Goal: Complete application form

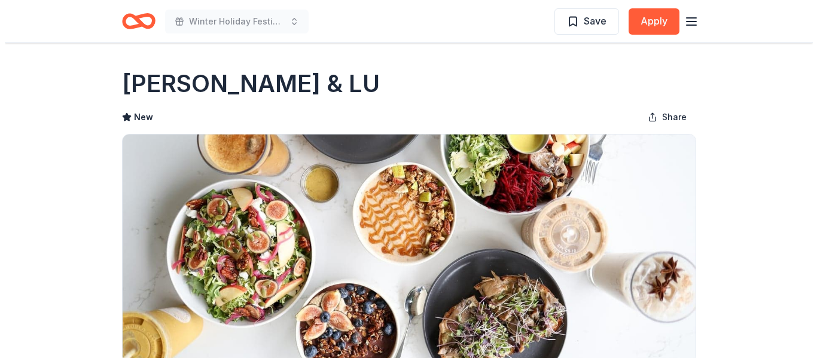
scroll to position [239, 0]
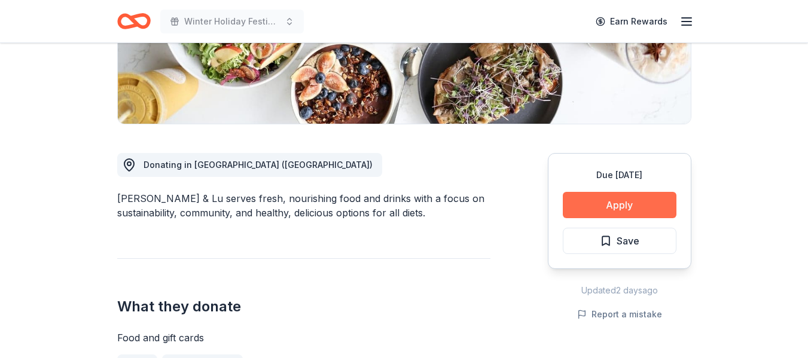
click at [619, 207] on button "Apply" at bounding box center [620, 205] width 114 height 26
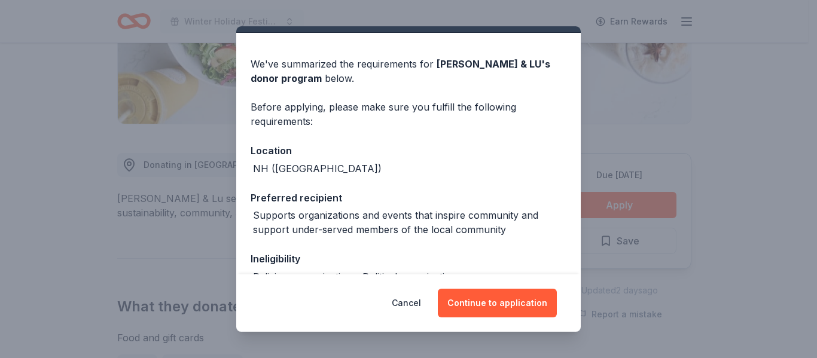
scroll to position [0, 0]
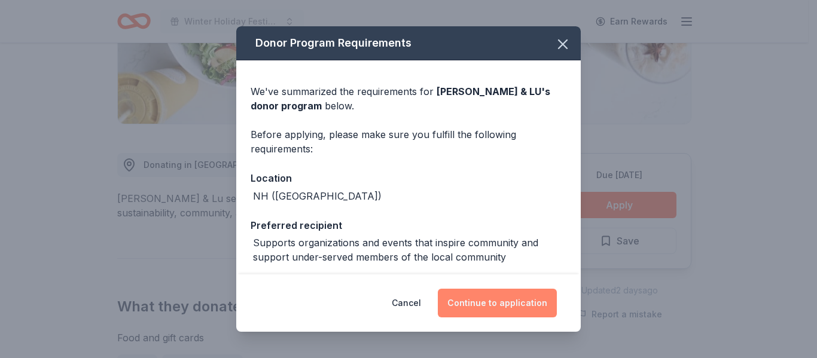
click at [499, 301] on button "Continue to application" at bounding box center [497, 303] width 119 height 29
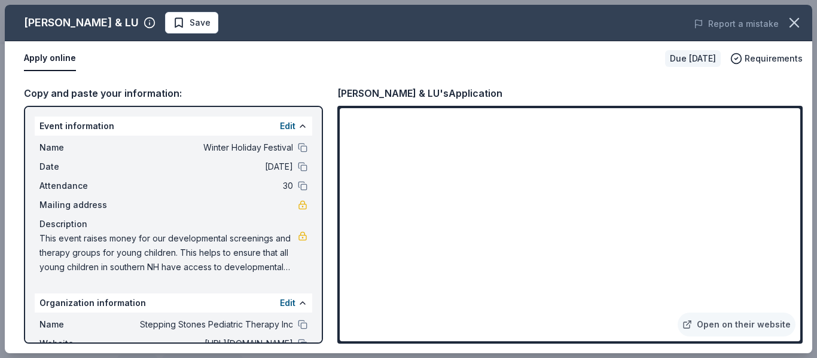
click at [315, 69] on div "Apply online" at bounding box center [339, 58] width 631 height 25
drag, startPoint x: 22, startPoint y: 25, endPoint x: 79, endPoint y: 25, distance: 56.8
click at [75, 25] on div "LANEY & LU Save" at bounding box center [247, 23] width 484 height 22
drag, startPoint x: 334, startPoint y: 91, endPoint x: 443, endPoint y: 80, distance: 110.0
click at [392, 90] on div "Copy and paste your information: Event information Edit Name Winter Holiday Fes…" at bounding box center [408, 214] width 807 height 277
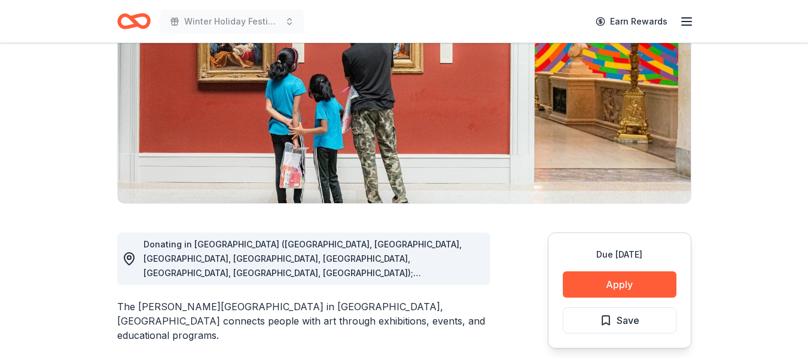
scroll to position [179, 0]
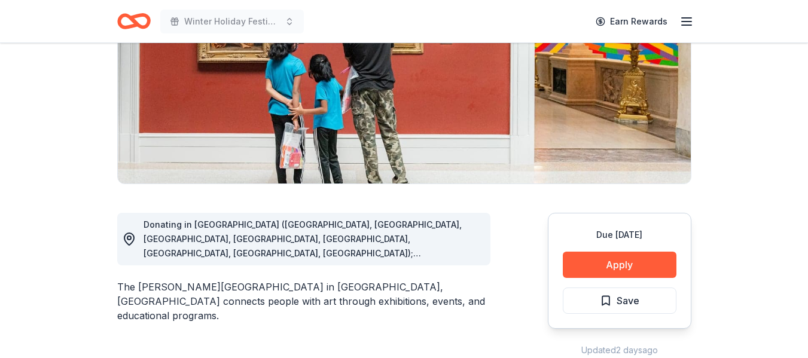
drag, startPoint x: 375, startPoint y: 272, endPoint x: 213, endPoint y: 273, distance: 162.1
click at [215, 280] on div "The Wadsworth Atheneum Museum of Art in Hartford, CT connects people with art t…" at bounding box center [303, 301] width 373 height 43
drag, startPoint x: 190, startPoint y: 273, endPoint x: 332, endPoint y: 262, distance: 143.3
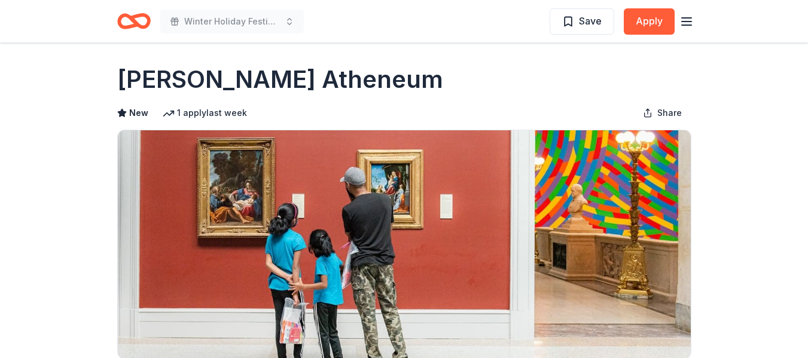
scroll to position [0, 0]
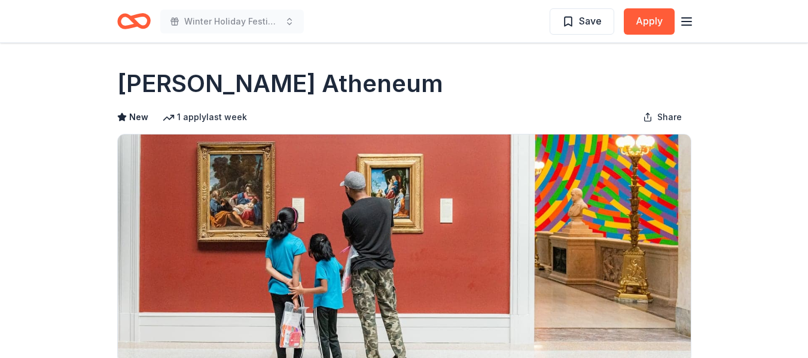
drag, startPoint x: 108, startPoint y: 97, endPoint x: 439, endPoint y: 78, distance: 331.8
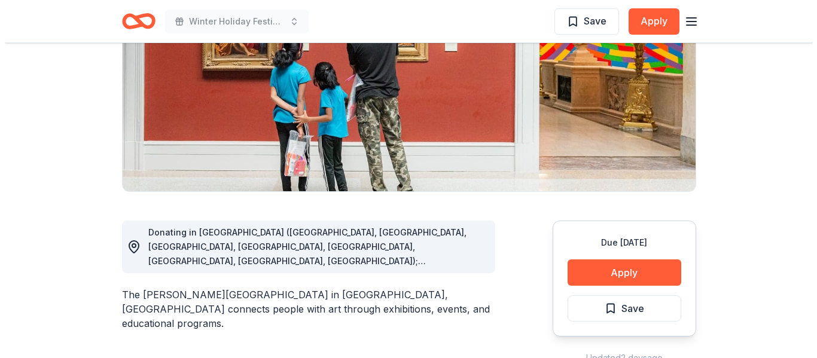
scroll to position [299, 0]
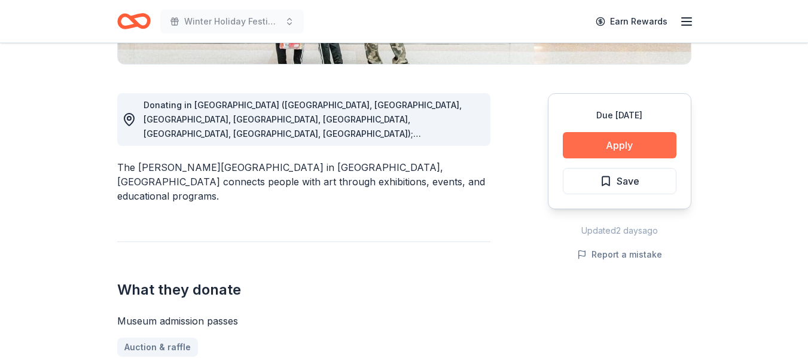
click at [629, 149] on button "Apply" at bounding box center [620, 145] width 114 height 26
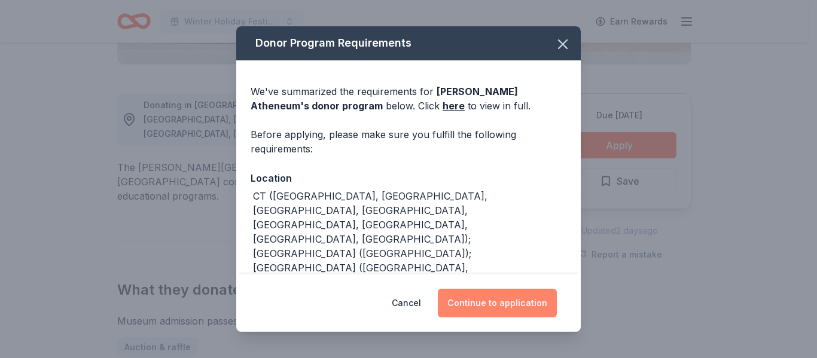
click at [465, 302] on button "Continue to application" at bounding box center [497, 303] width 119 height 29
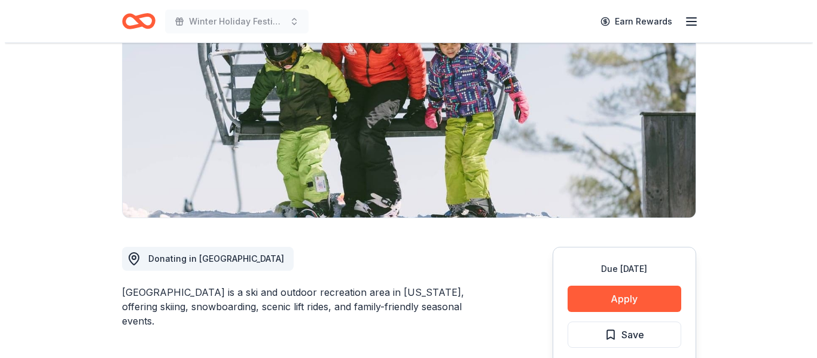
scroll to position [299, 0]
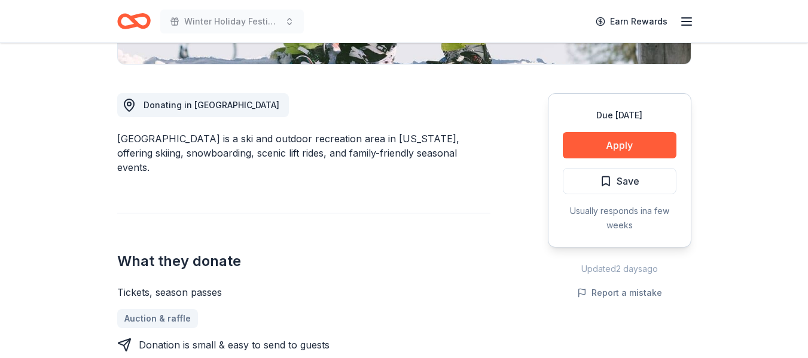
drag, startPoint x: 115, startPoint y: 142, endPoint x: 167, endPoint y: 139, distance: 52.1
click at [612, 150] on button "Apply" at bounding box center [620, 145] width 114 height 26
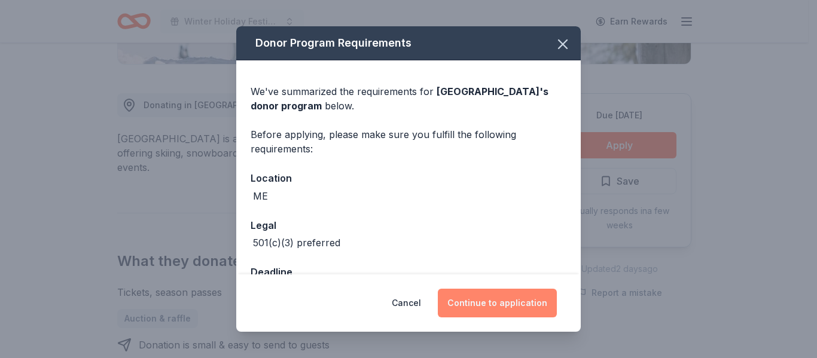
click at [502, 304] on button "Continue to application" at bounding box center [497, 303] width 119 height 29
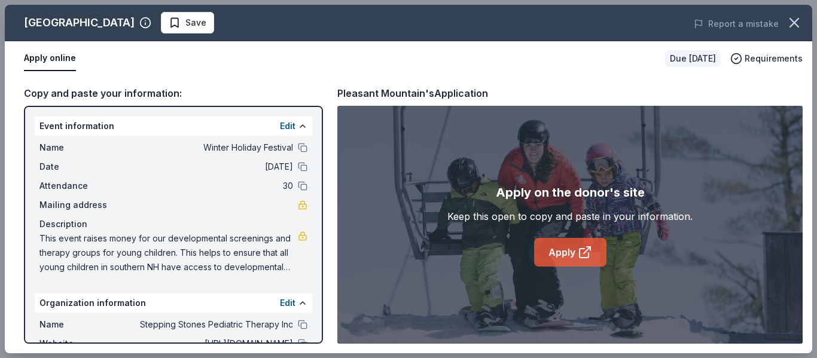
click at [588, 255] on icon at bounding box center [583, 253] width 9 height 9
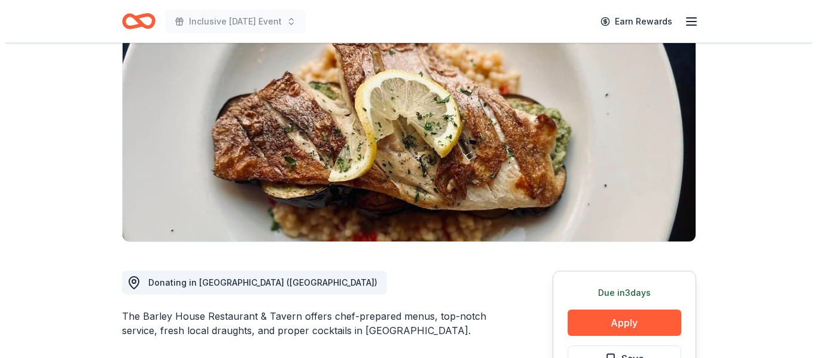
scroll to position [299, 0]
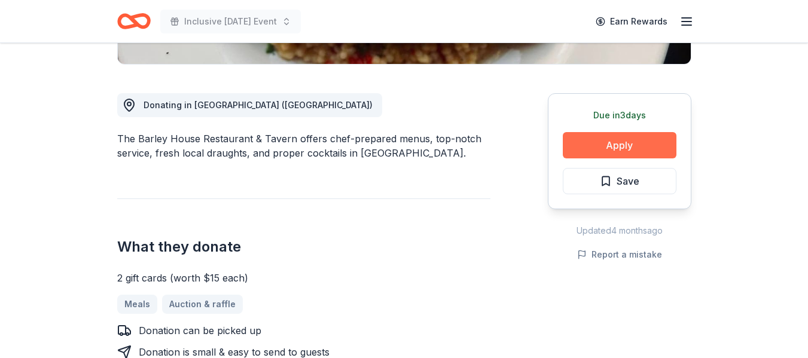
click at [625, 148] on button "Apply" at bounding box center [620, 145] width 114 height 26
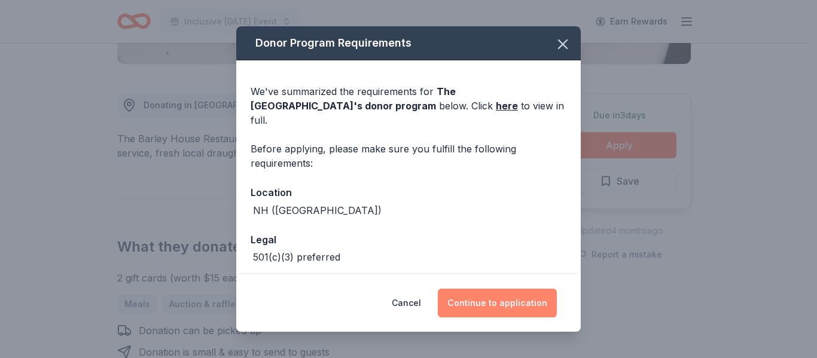
click at [499, 297] on button "Continue to application" at bounding box center [497, 303] width 119 height 29
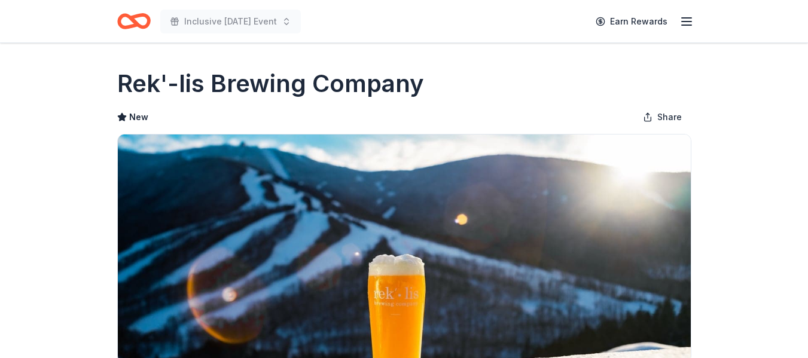
drag, startPoint x: 109, startPoint y: 89, endPoint x: 377, endPoint y: 87, distance: 267.3
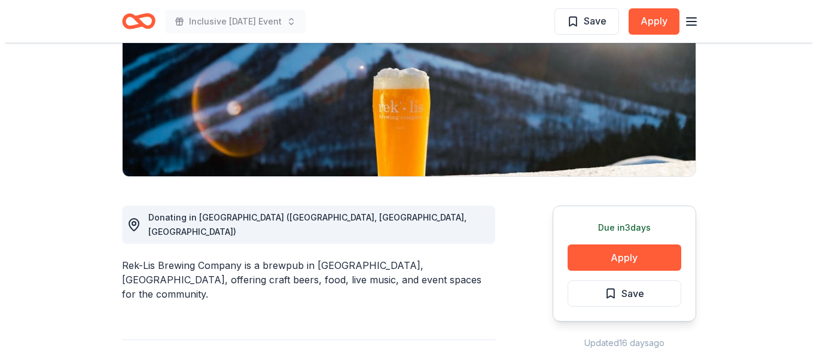
scroll to position [299, 0]
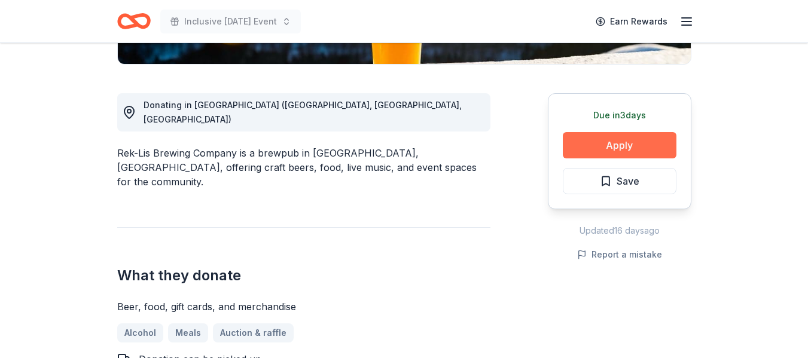
click at [592, 148] on button "Apply" at bounding box center [620, 145] width 114 height 26
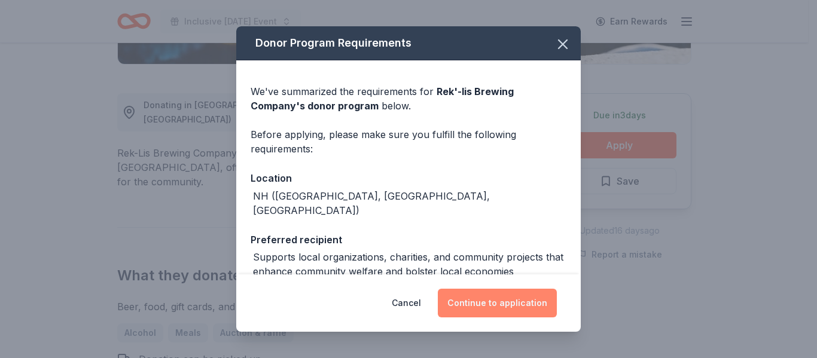
click at [500, 308] on button "Continue to application" at bounding box center [497, 303] width 119 height 29
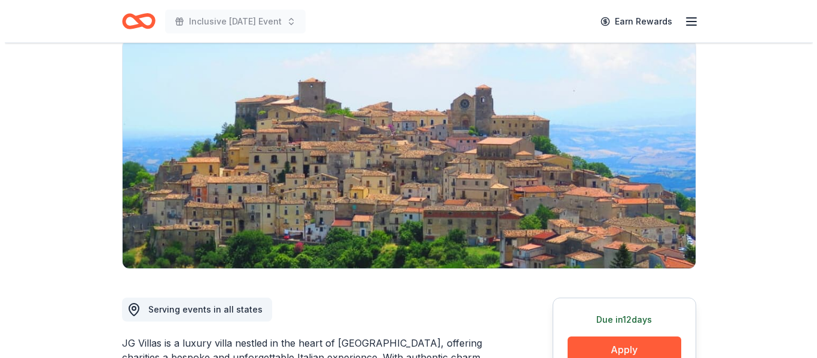
scroll to position [239, 0]
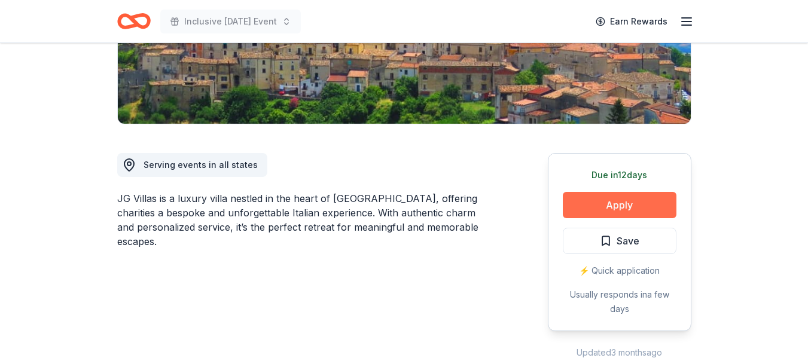
click at [615, 200] on button "Apply" at bounding box center [620, 205] width 114 height 26
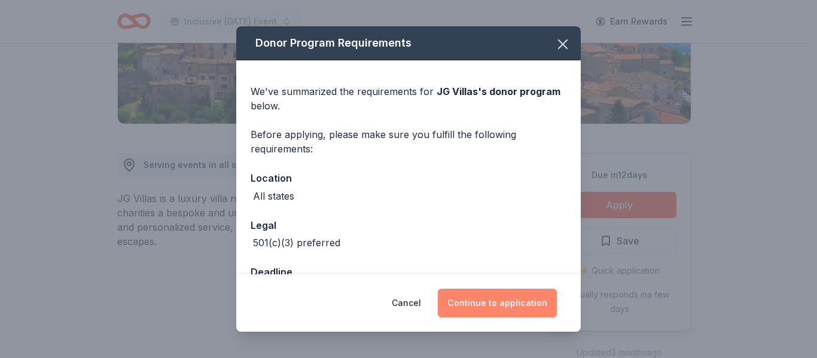
click at [483, 306] on button "Continue to application" at bounding box center [497, 303] width 119 height 29
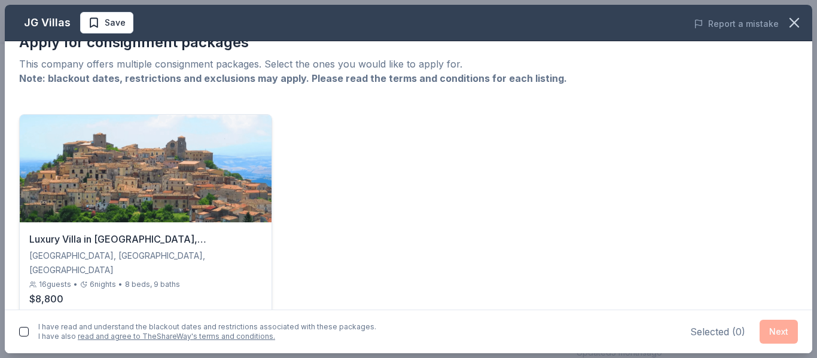
scroll to position [58, 0]
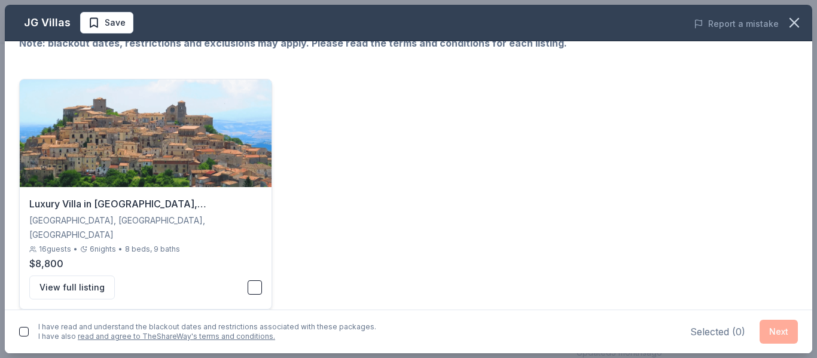
click at [248, 280] on button "button" at bounding box center [255, 287] width 14 height 14
drag, startPoint x: 27, startPoint y: 203, endPoint x: 136, endPoint y: 199, distance: 109.5
click at [135, 199] on div "Luxury Villa in Calabria, Italy Altomonte, Calabria, Italy 16 guests • 6 nights…" at bounding box center [146, 248] width 252 height 122
click at [255, 280] on button "button" at bounding box center [255, 287] width 14 height 14
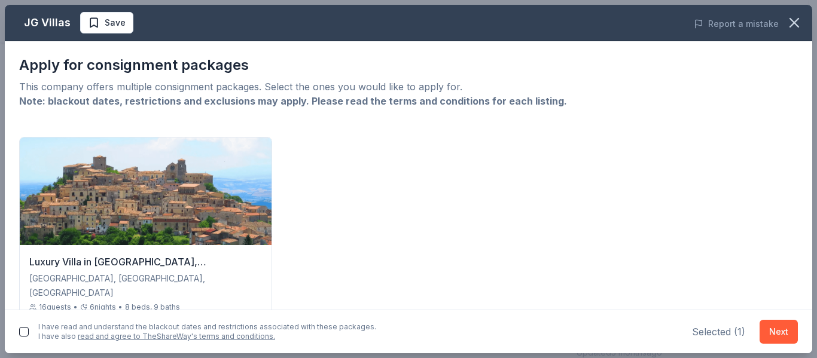
click at [19, 335] on button "button" at bounding box center [24, 332] width 10 height 10
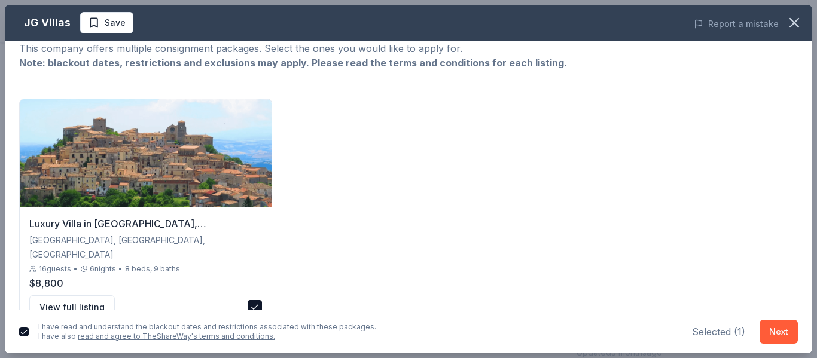
scroll to position [58, 0]
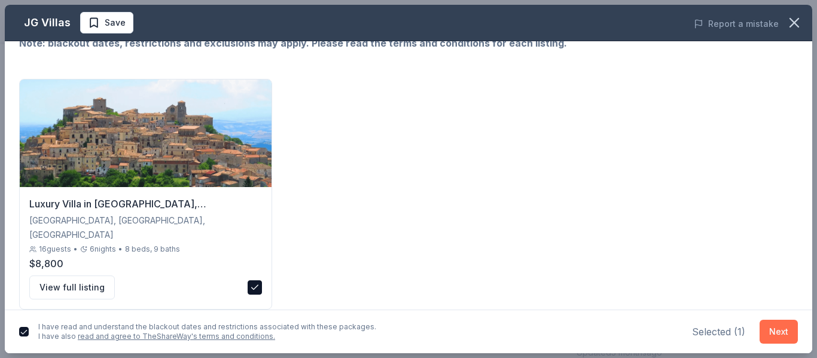
click at [764, 337] on button "Next" at bounding box center [778, 332] width 38 height 24
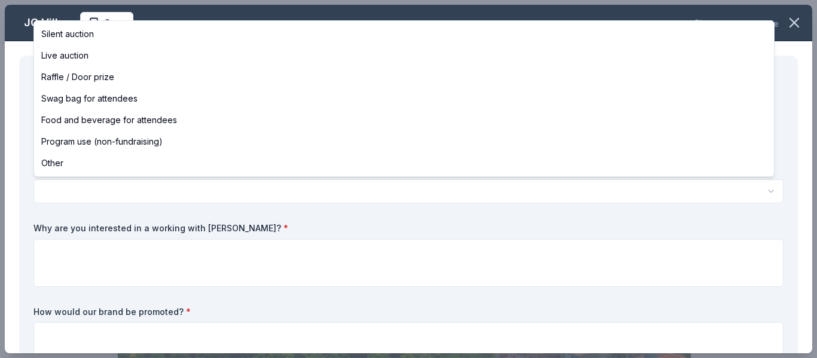
click at [179, 190] on html "Inclusive Halloween Event Save Apply Due in 12 days Share JG Villas New 1 apply…" at bounding box center [408, 179] width 817 height 358
select select "silentAuction"
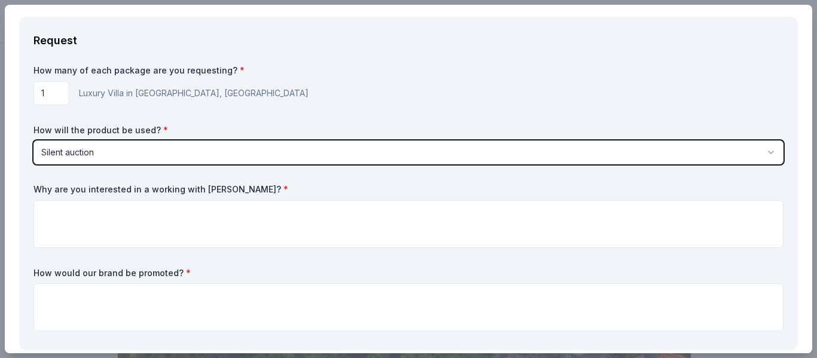
scroll to position [60, 0]
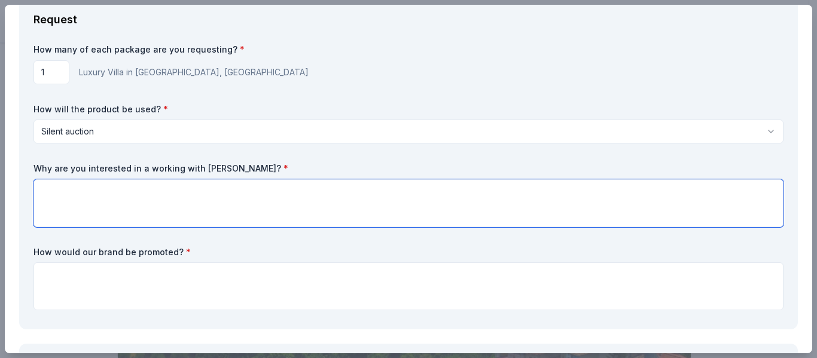
click at [280, 211] on textarea at bounding box center [408, 203] width 750 height 48
type textarea "O"
click at [129, 188] on textarea "The families we serve would" at bounding box center [408, 203] width 750 height 48
click at [242, 196] on textarea "The families we serve and their network would" at bounding box center [408, 203] width 750 height 48
type textarea "The families we serve and their network would love an opportunity to relax and …"
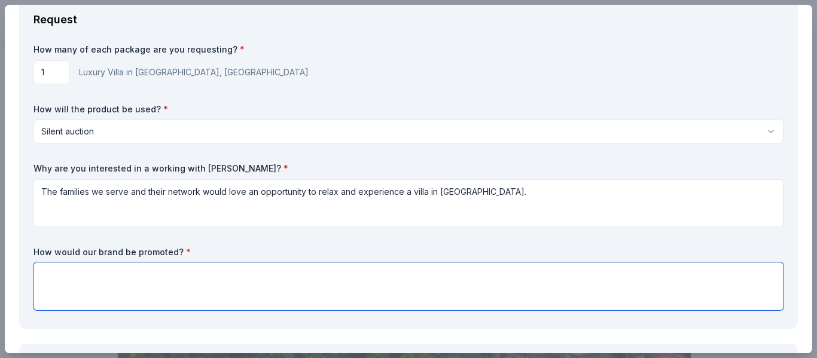
click at [173, 279] on textarea at bounding box center [408, 287] width 750 height 48
paste textarea "will be featured on our Facebook, Instagram, and website, recognizing your comm…"
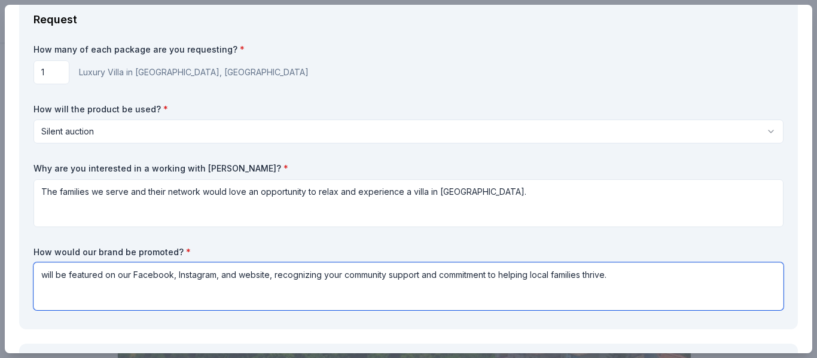
click at [42, 276] on textarea "will be featured on our Facebook, Instagram, and website, recognizing your comm…" at bounding box center [408, 287] width 750 height 48
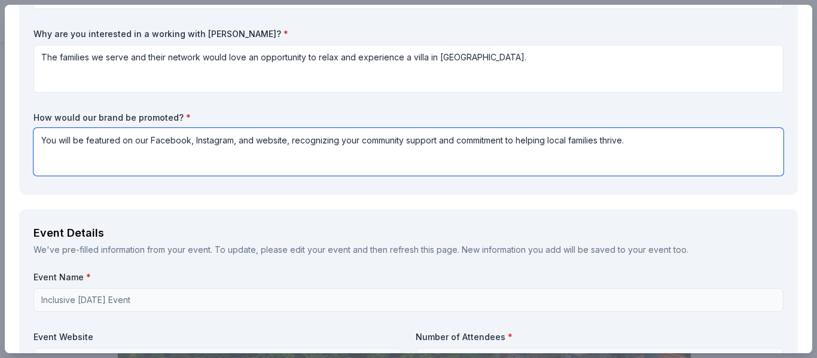
scroll to position [239, 0]
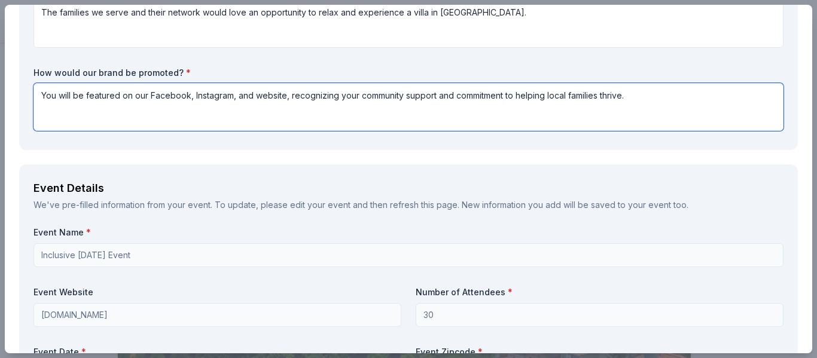
type textarea "You will be featured on our Facebook, Instagram, and website, recognizing your …"
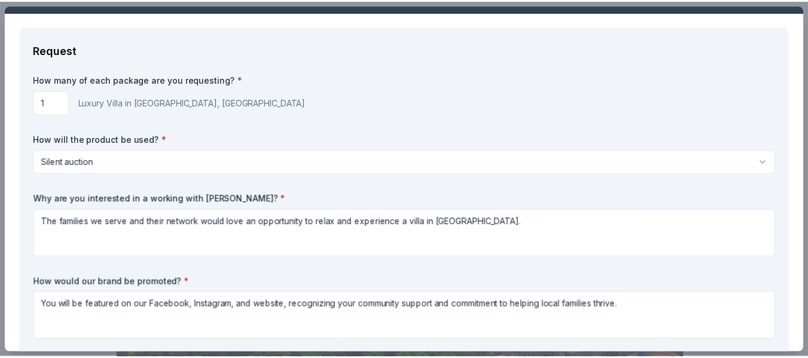
scroll to position [0, 0]
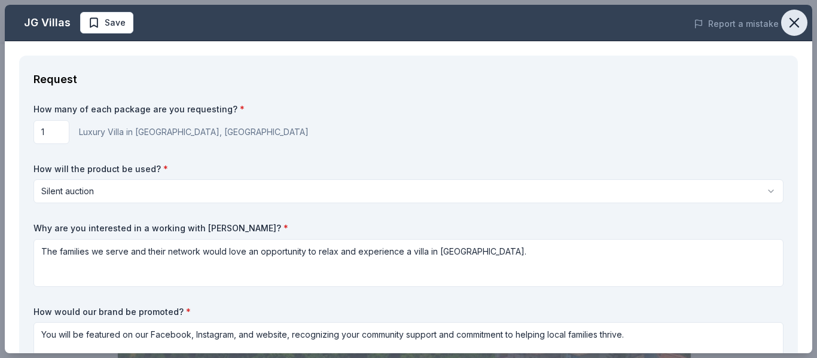
click at [786, 23] on icon "button" at bounding box center [794, 22] width 17 height 17
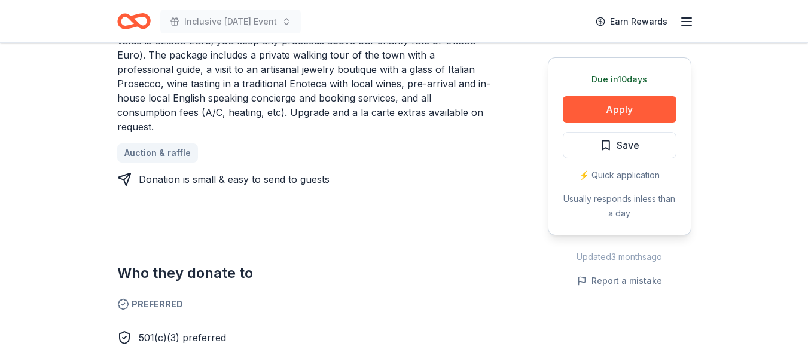
scroll to position [598, 0]
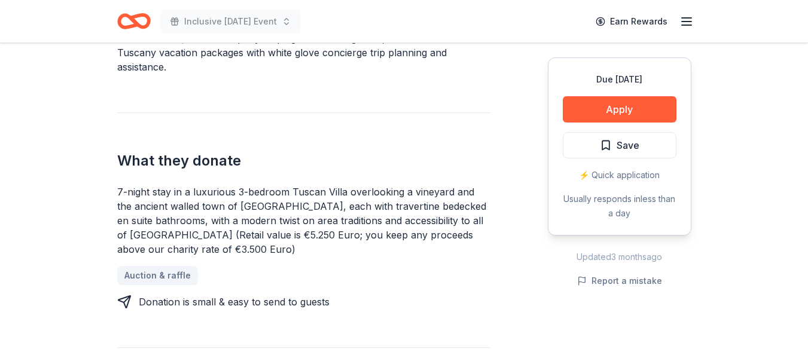
scroll to position [419, 0]
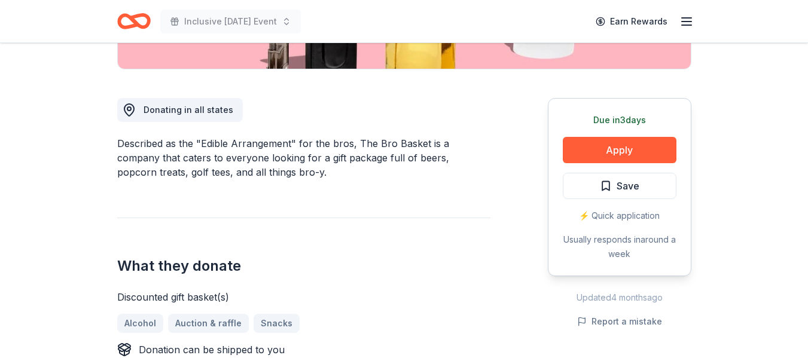
scroll to position [359, 0]
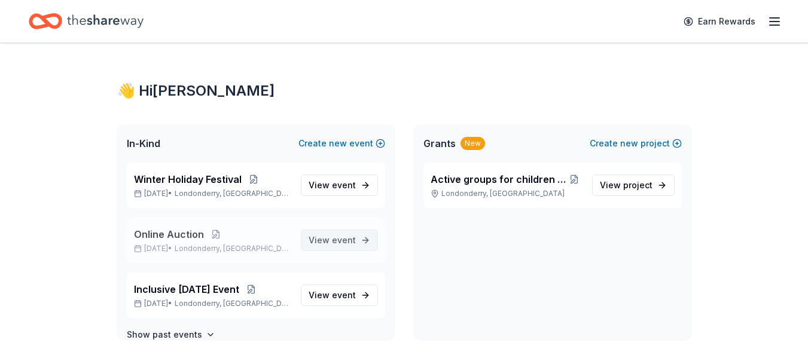
click at [333, 244] on span "event" at bounding box center [344, 240] width 24 height 10
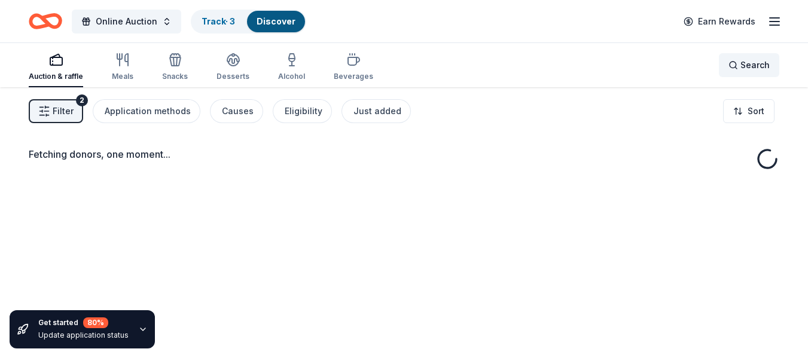
click at [736, 64] on div "Search" at bounding box center [748, 65] width 41 height 14
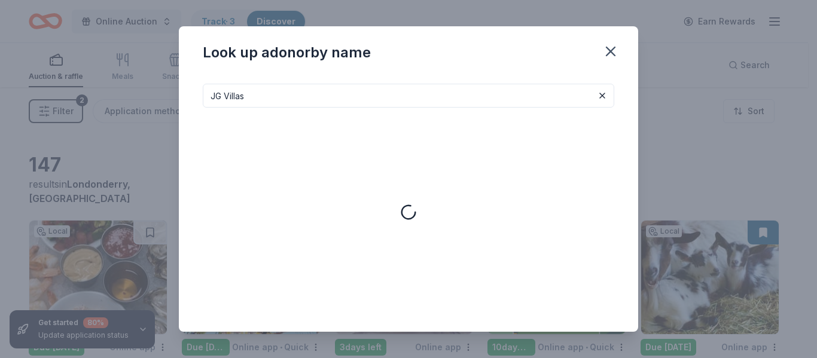
type input "JG Villas"
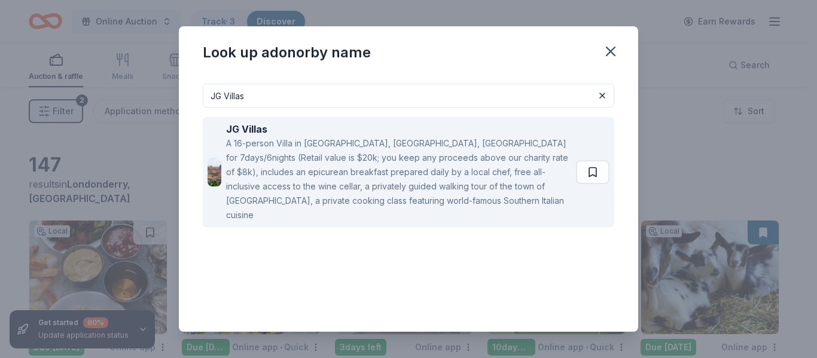
click at [435, 190] on div "A 16-person Villa in Altomonte, Calabria, Italy for 7days/6nights (Retail value…" at bounding box center [398, 179] width 345 height 86
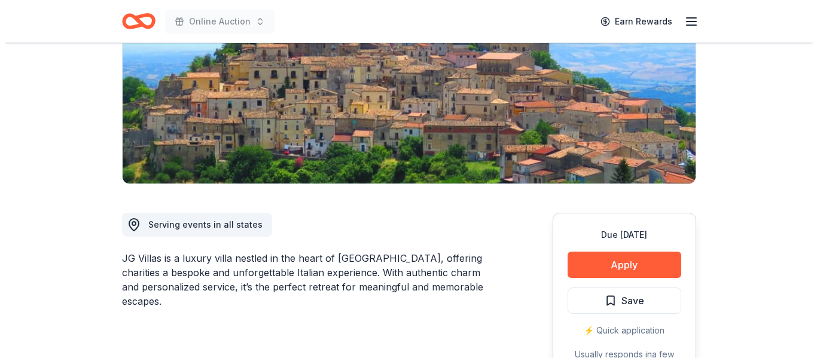
scroll to position [239, 0]
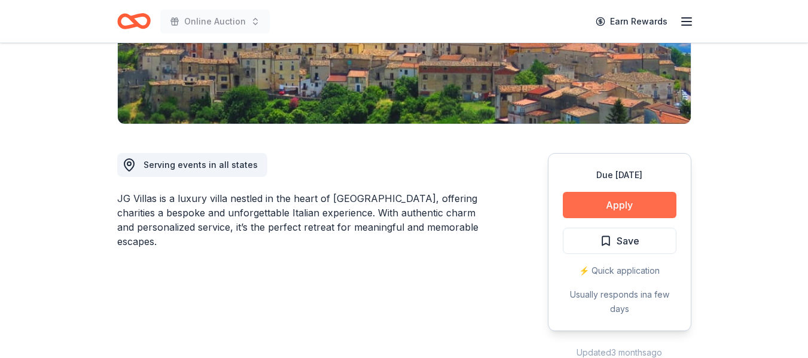
click at [643, 197] on button "Apply" at bounding box center [620, 205] width 114 height 26
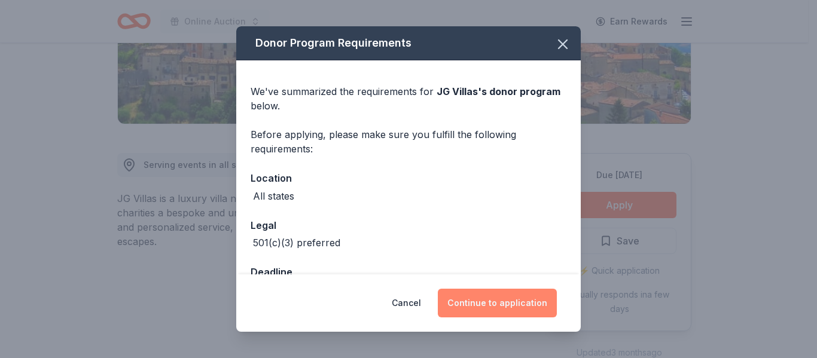
click at [490, 299] on button "Continue to application" at bounding box center [497, 303] width 119 height 29
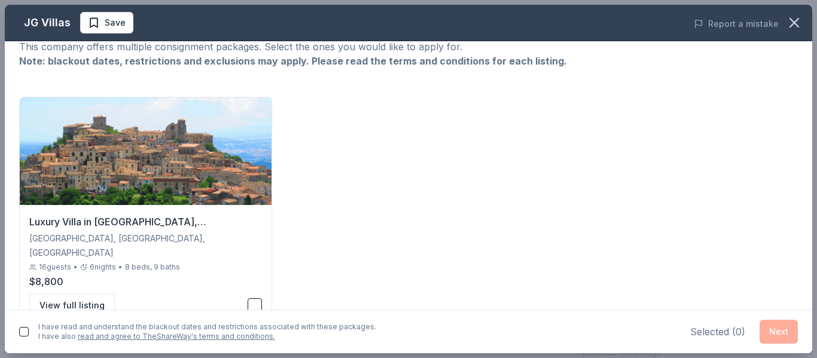
scroll to position [58, 0]
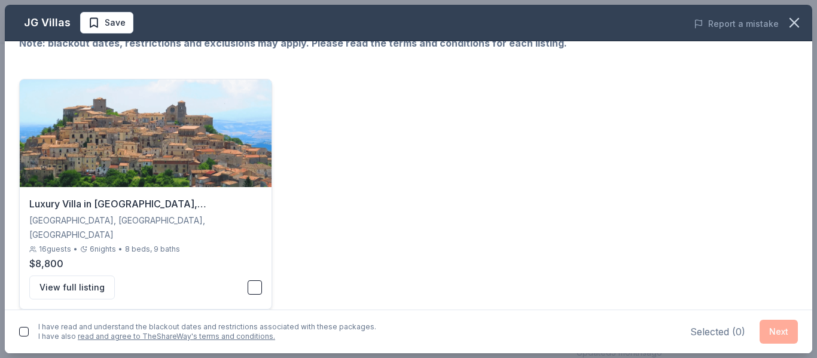
click at [248, 280] on button "button" at bounding box center [255, 287] width 14 height 14
click at [780, 331] on button "Next" at bounding box center [778, 332] width 38 height 24
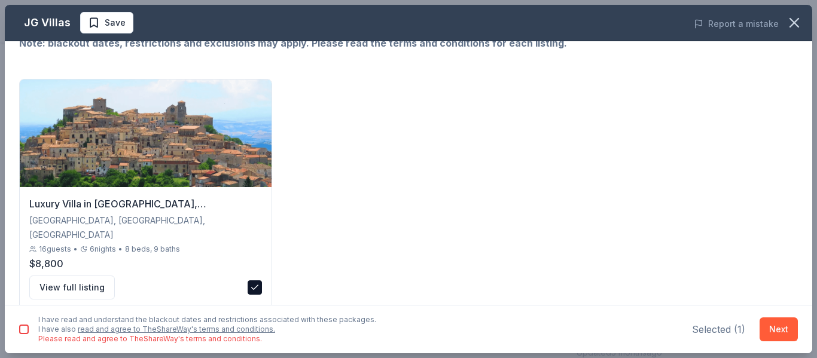
click at [22, 325] on button "button" at bounding box center [24, 330] width 10 height 10
click at [768, 324] on button "Next" at bounding box center [778, 330] width 38 height 24
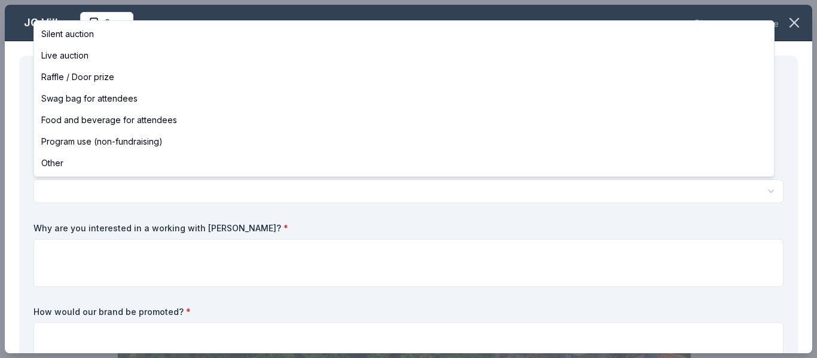
click at [251, 190] on html "Online Auction Save Apply Due [DATE] Share JG Villas New 1 apply last week appr…" at bounding box center [408, 179] width 817 height 358
select select "silentAuction"
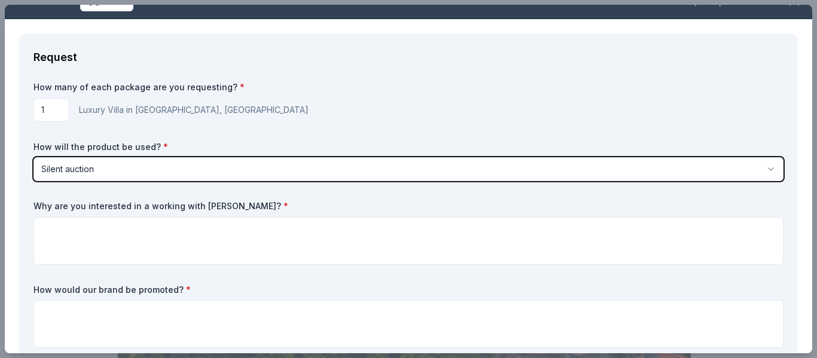
scroll to position [60, 0]
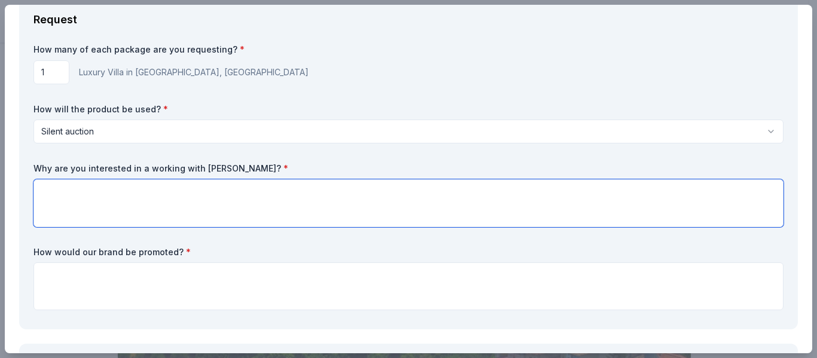
click at [136, 203] on textarea at bounding box center [408, 203] width 750 height 48
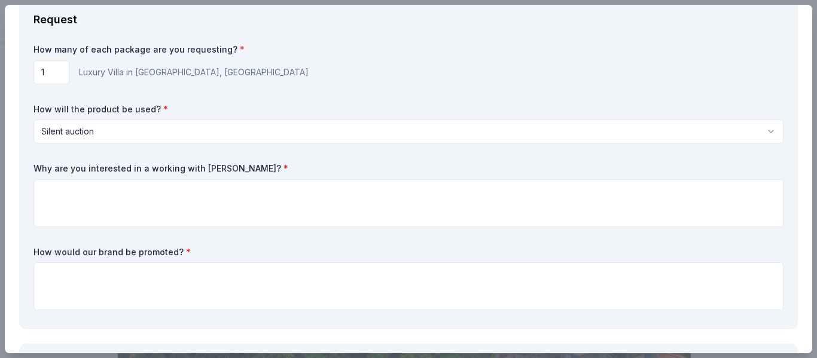
drag, startPoint x: 32, startPoint y: 166, endPoint x: 244, endPoint y: 163, distance: 212.3
click at [234, 161] on div "Request How many of each package are you requesting? * 1 Luxury Villa in [GEOGR…" at bounding box center [408, 163] width 779 height 334
drag, startPoint x: 245, startPoint y: 167, endPoint x: 55, endPoint y: 166, distance: 190.2
click at [55, 166] on label "Why are you interested in a working with [PERSON_NAME]? *" at bounding box center [408, 169] width 750 height 12
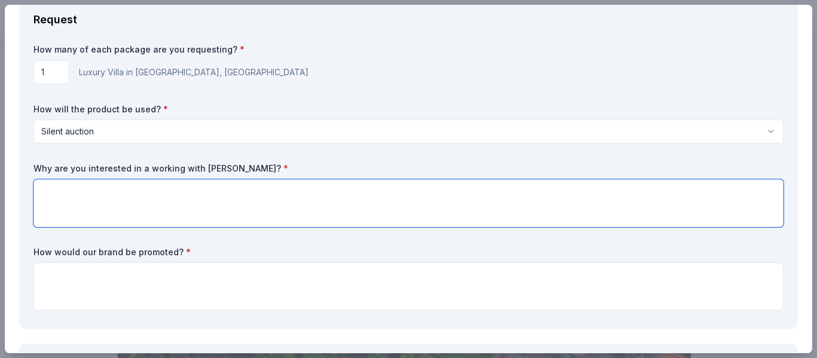
click at [49, 188] on textarea at bounding box center [408, 203] width 750 height 48
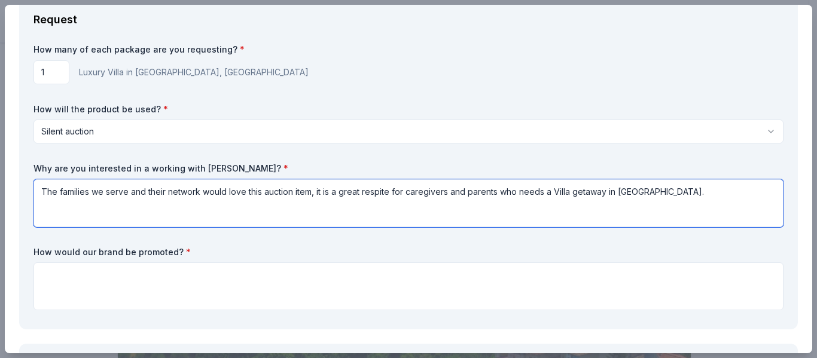
type textarea "The families we serve and their network would love this auction item, it is a g…"
click at [678, 194] on textarea "The families we serve and their network would love this auction item, it is a g…" at bounding box center [408, 203] width 750 height 48
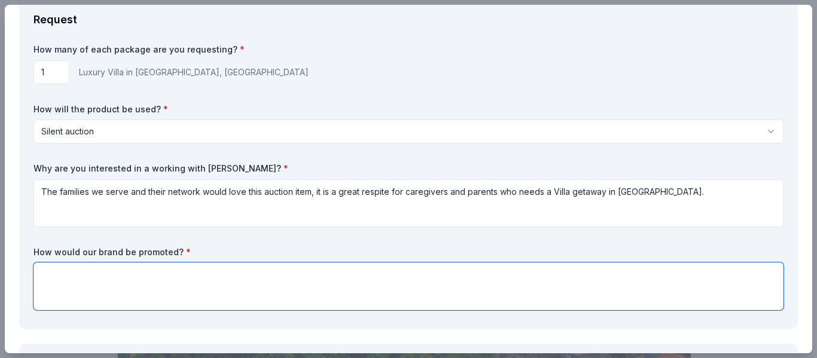
click at [222, 297] on textarea at bounding box center [408, 287] width 750 height 48
paste textarea "will be featured on our Facebook, Instagram, and website, recognizing your comm…"
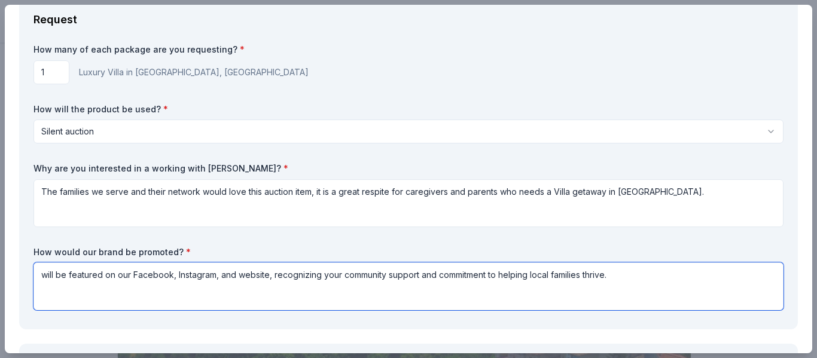
click at [42, 274] on textarea "will be featured on our Facebook, Instagram, and website, recognizing your comm…" at bounding box center [408, 287] width 750 height 48
click at [660, 282] on textarea "You will be featured on our Facebook, Instagram, and website, recognizing your …" at bounding box center [408, 287] width 750 height 48
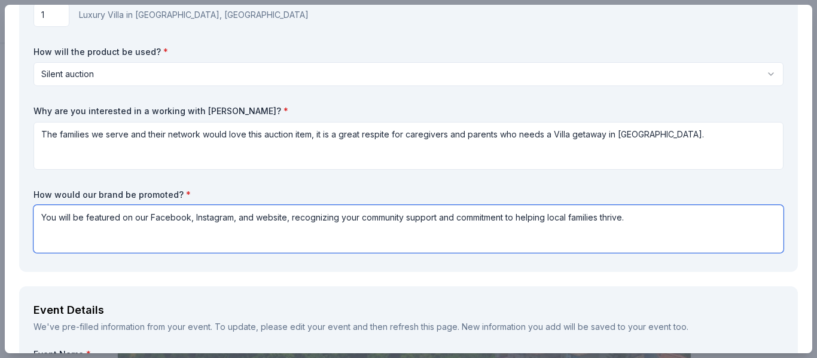
scroll to position [179, 0]
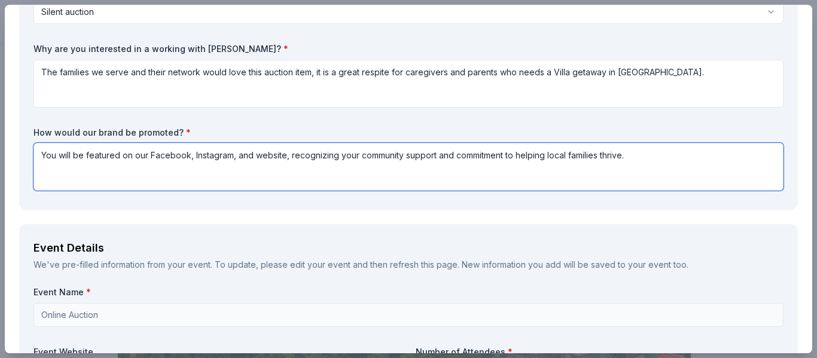
click at [548, 152] on textarea "You will be featured on our Facebook, Instagram, and website, recognizing your …" at bounding box center [408, 167] width 750 height 48
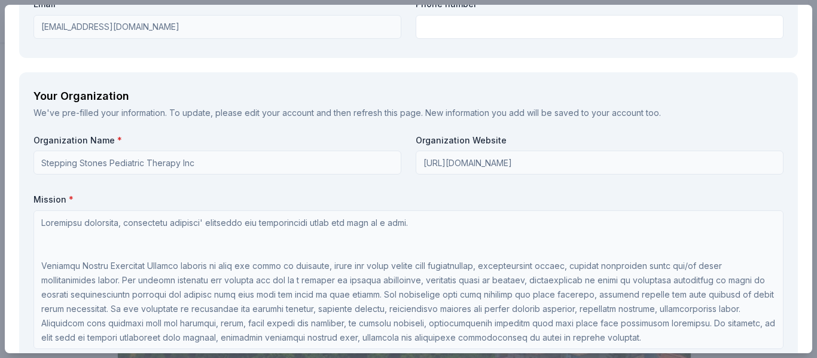
scroll to position [957, 0]
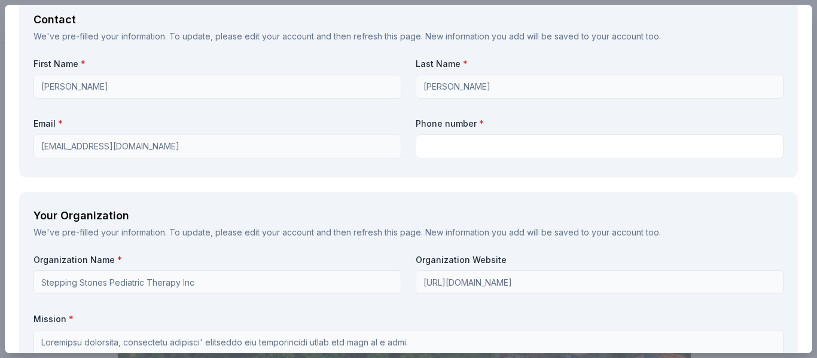
type textarea "You will be featured on our Facebook, Instagram, and website, recognizing your …"
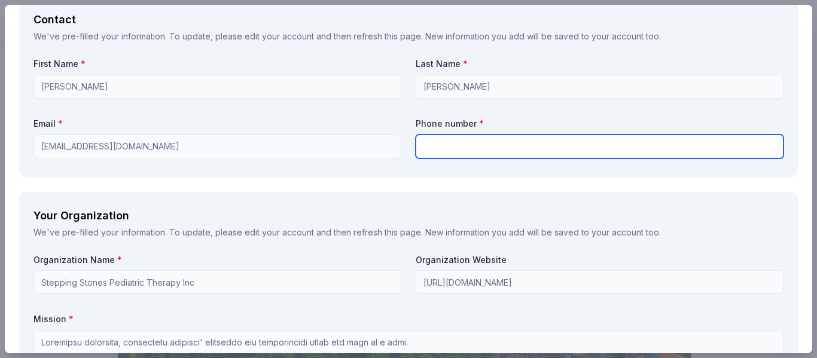
click at [462, 150] on input "text" at bounding box center [600, 147] width 368 height 24
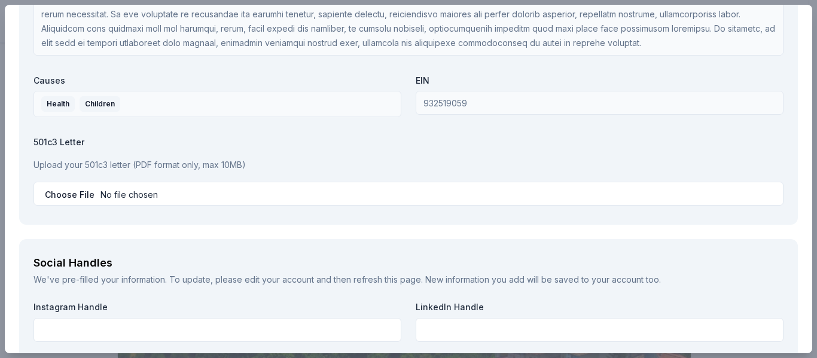
scroll to position [1375, 0]
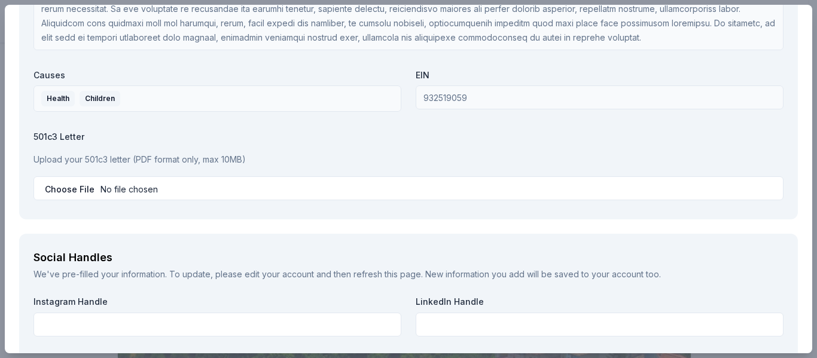
type input "6038548157"
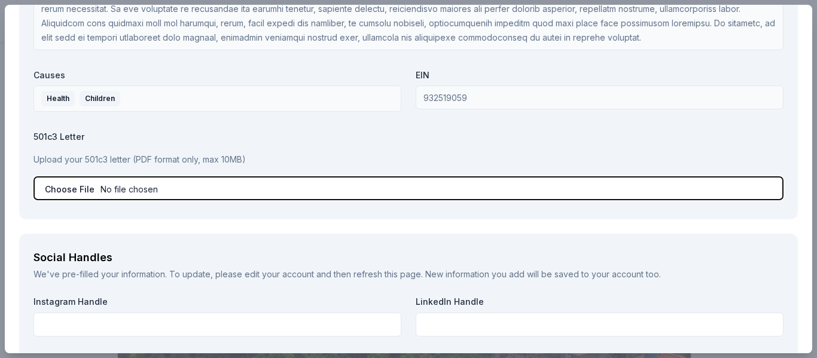
click at [117, 188] on input "file" at bounding box center [408, 188] width 750 height 24
type input "C:\fakepath\Stepping Stones Pediatric Therapy Inc - 501c3 IRS doc letter.pdf"
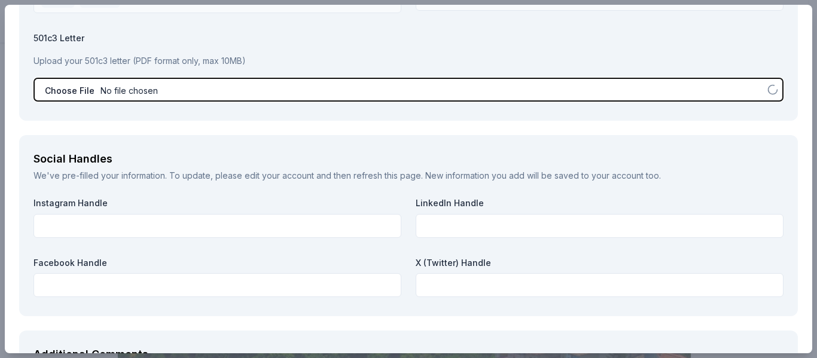
scroll to position [1555, 0]
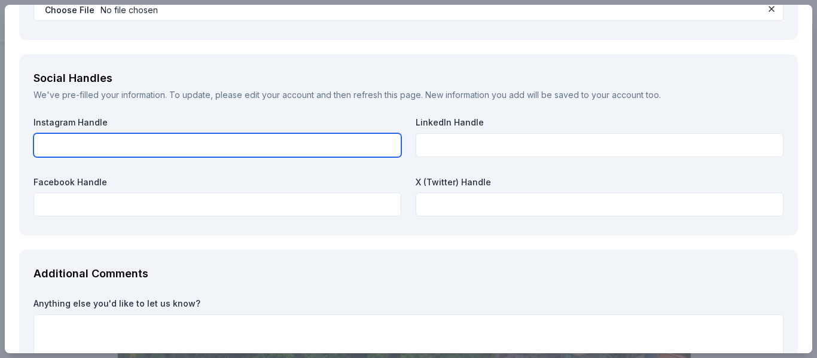
click at [218, 151] on input "text" at bounding box center [217, 145] width 368 height 24
paste input "[URL][DOMAIN_NAME]"
type input "[URL][DOMAIN_NAME]"
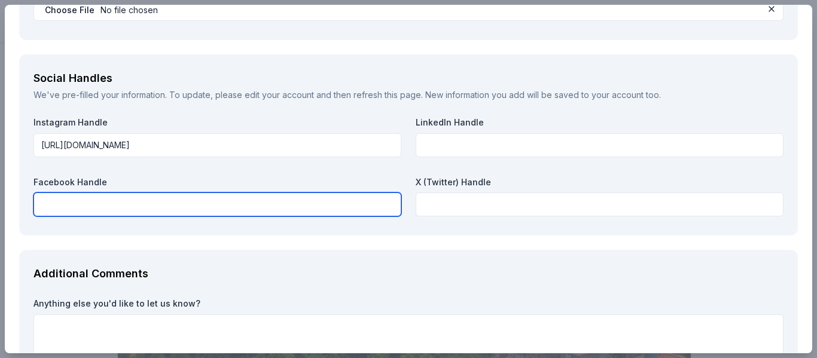
click at [169, 208] on input "text" at bounding box center [217, 205] width 368 height 24
paste input "[URL][DOMAIN_NAME]"
type input "[URL][DOMAIN_NAME]"
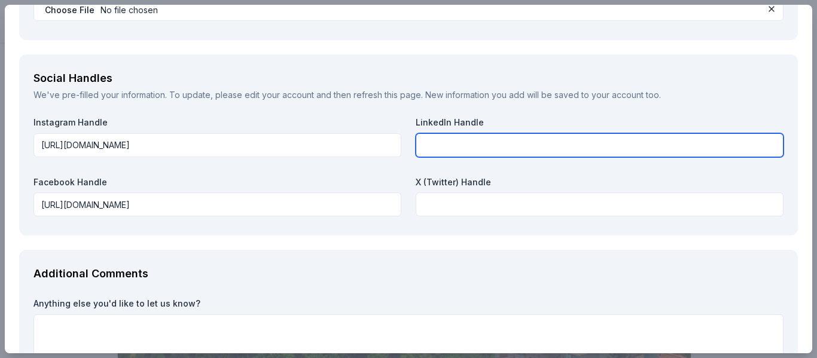
click at [517, 146] on input "text" at bounding box center [600, 145] width 368 height 24
paste input "[URL][DOMAIN_NAME][DOMAIN_NAME]"
type input "[URL][DOMAIN_NAME][DOMAIN_NAME]"
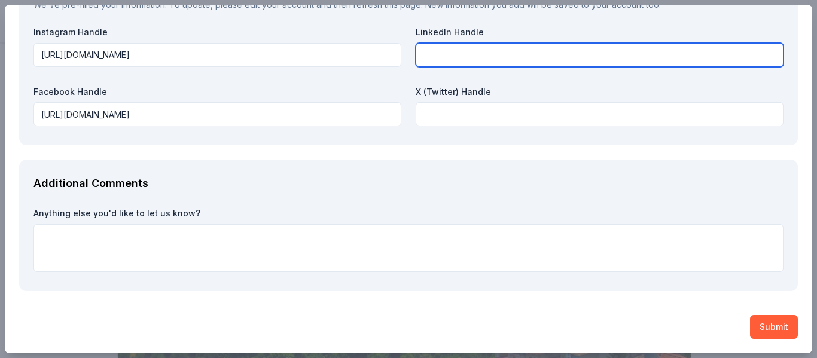
scroll to position [0, 0]
paste input "[URL][DOMAIN_NAME][DOMAIN_NAME]"
type input "[URL][DOMAIN_NAME][DOMAIN_NAME]"
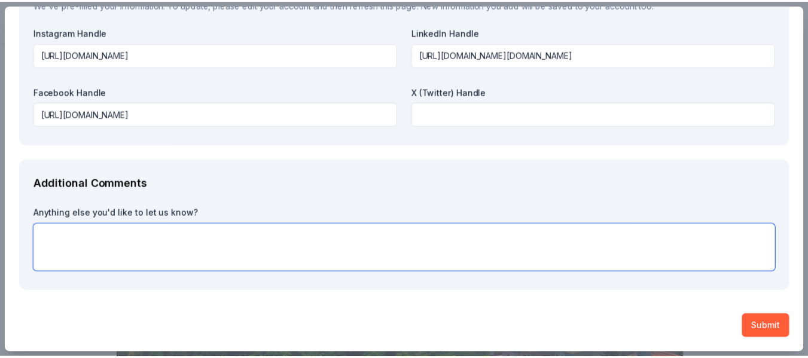
scroll to position [0, 0]
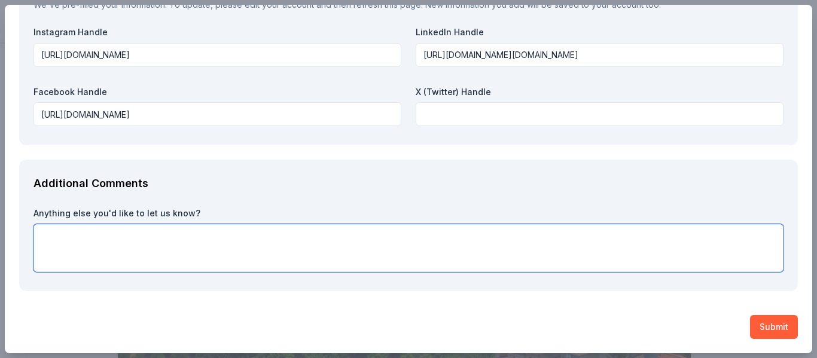
click at [209, 247] on textarea at bounding box center [408, 248] width 750 height 48
paste textarea "Stepping Stones Pediatric Therapy, Inc., a nonprofit organization based in [GEO…"
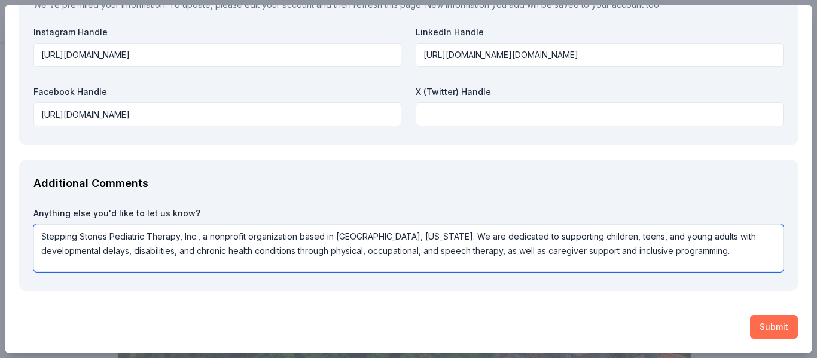
type textarea "Stepping Stones Pediatric Therapy, Inc., a nonprofit organization based in [GEO…"
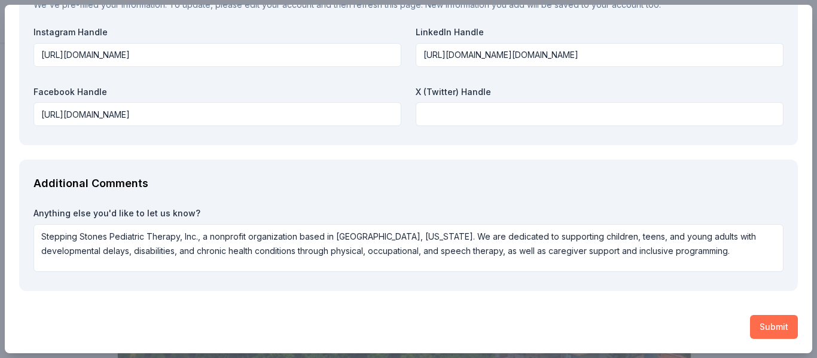
click at [771, 327] on button "Submit" at bounding box center [774, 327] width 48 height 24
